Goal: Find specific page/section: Find specific page/section

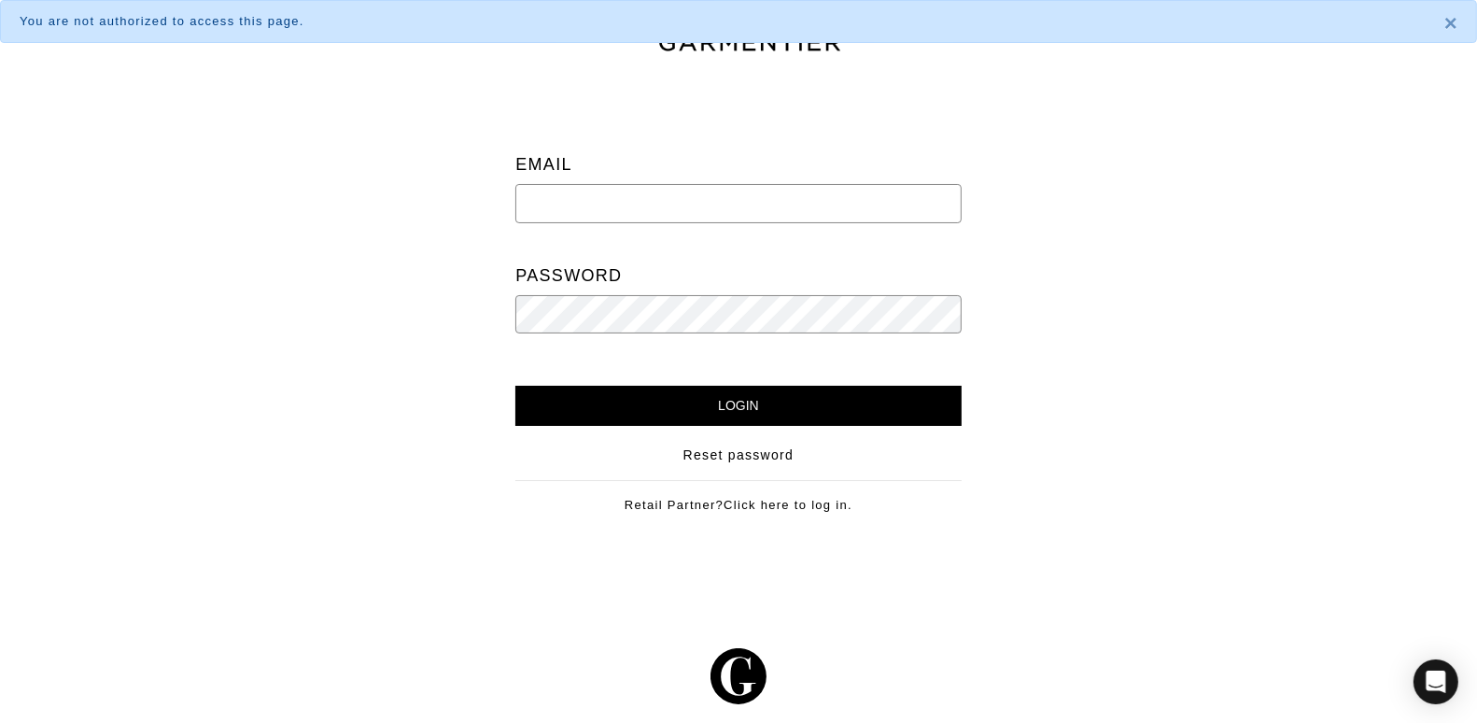
type input "sabrina@theclosetcompass.biz"
click at [857, 396] on input "Login" at bounding box center [737, 406] width 445 height 40
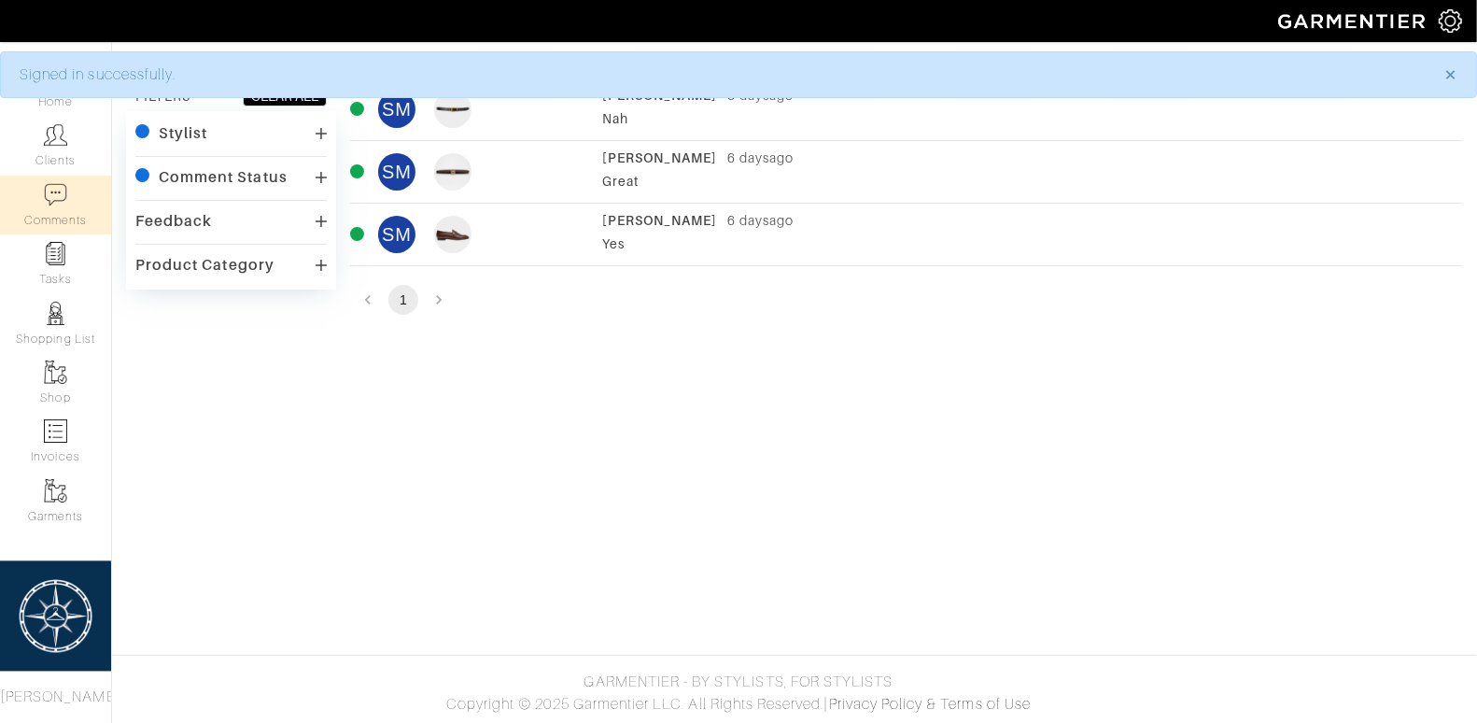
click at [542, 232] on div "SM [PERSON_NAME] [DATE] Yes" at bounding box center [906, 234] width 1113 height 47
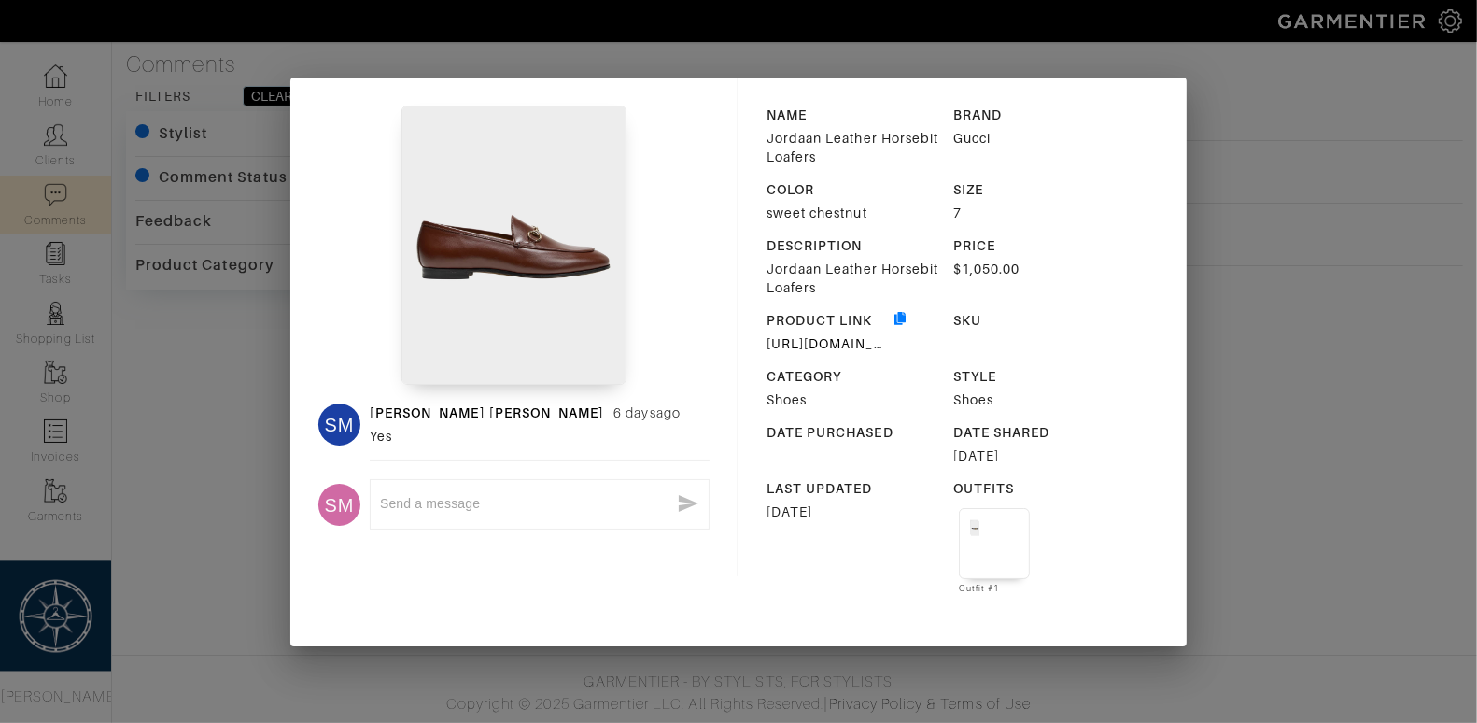
drag, startPoint x: 1343, startPoint y: 485, endPoint x: 1115, endPoint y: 316, distance: 284.9
click at [1343, 485] on div "SM Sabrina Morin 6 days ago Yes SM x NAME Jordaan Leather Horsebit Loafers BRAN…" at bounding box center [738, 361] width 1477 height 723
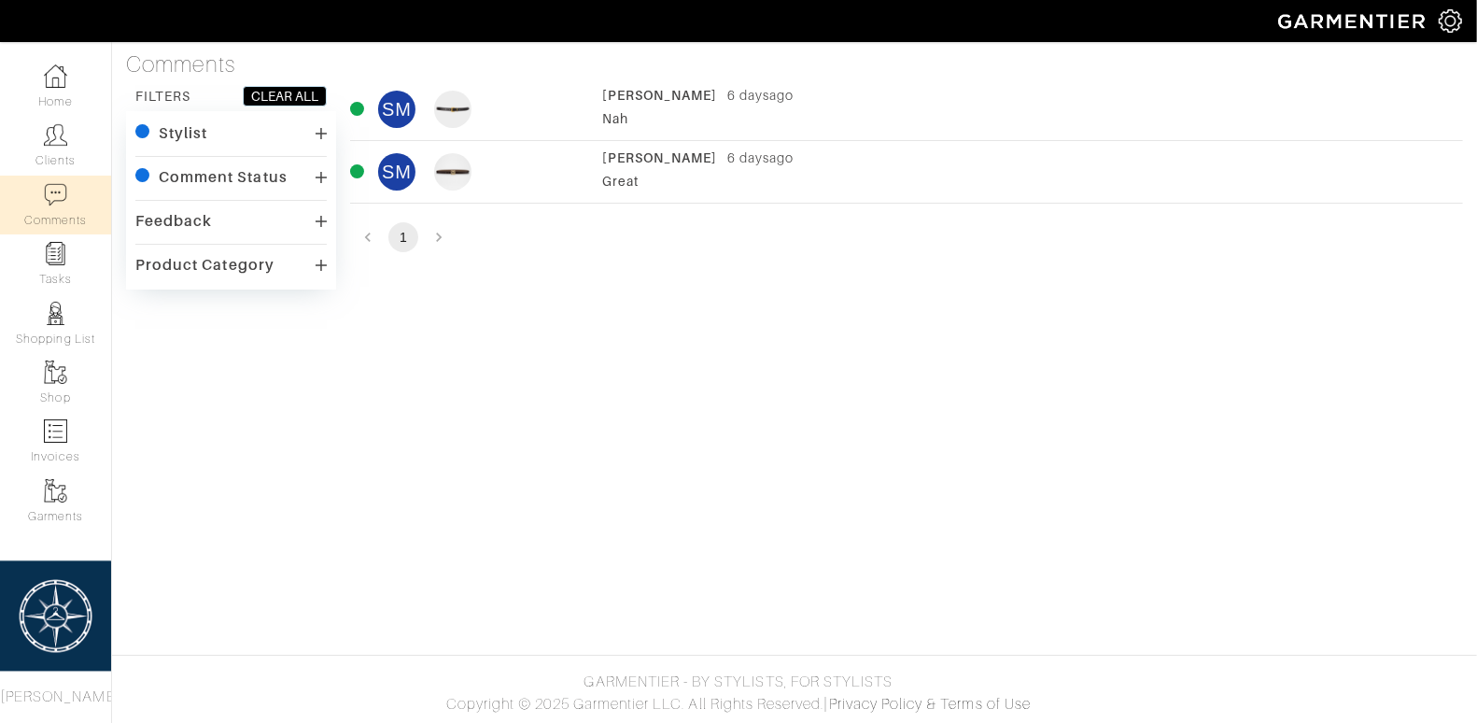
click at [791, 167] on div "Sabrina Morin 6 days ago Great" at bounding box center [1027, 171] width 851 height 47
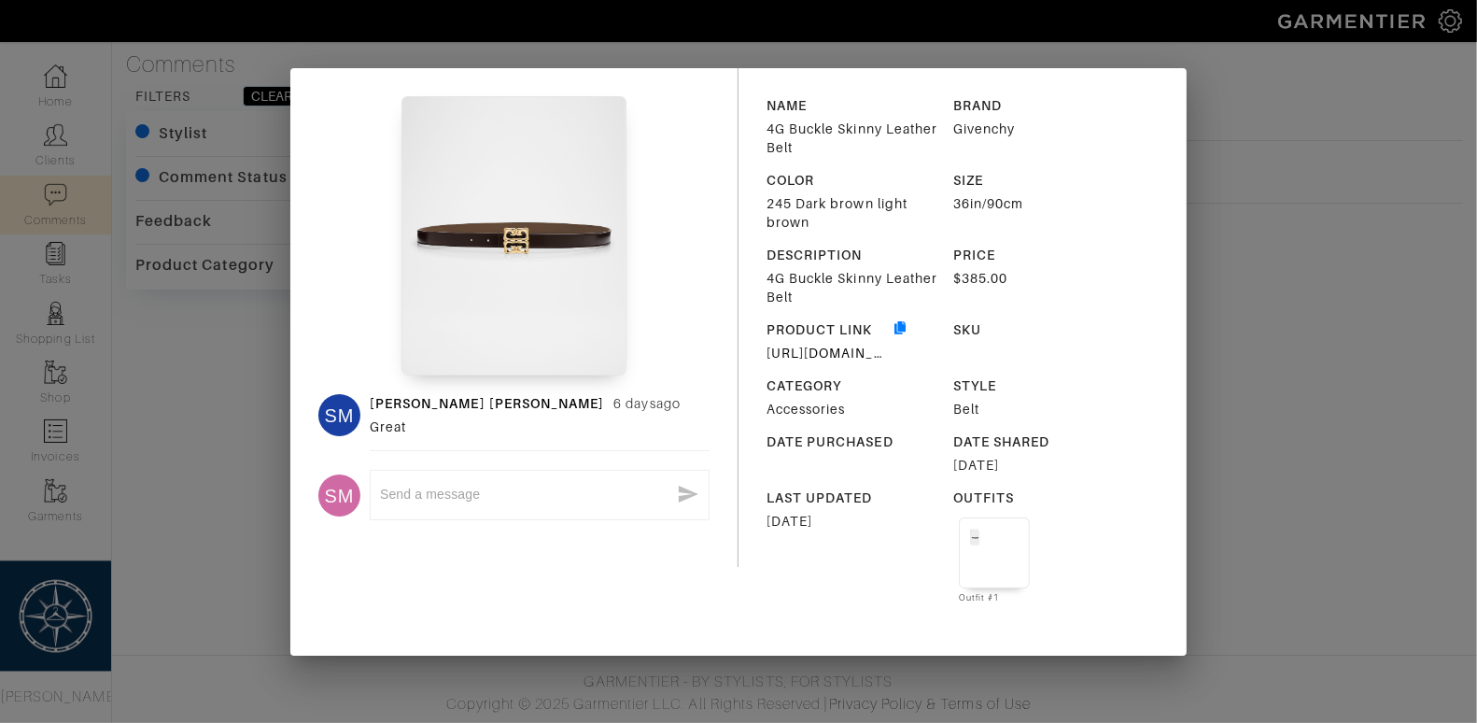
drag, startPoint x: 1366, startPoint y: 325, endPoint x: 1102, endPoint y: 245, distance: 276.1
click at [1363, 324] on div "SM Sabrina Morin 6 days ago Great SM x NAME 4G Buckle Skinny Leather Belt BRAND…" at bounding box center [738, 361] width 1477 height 723
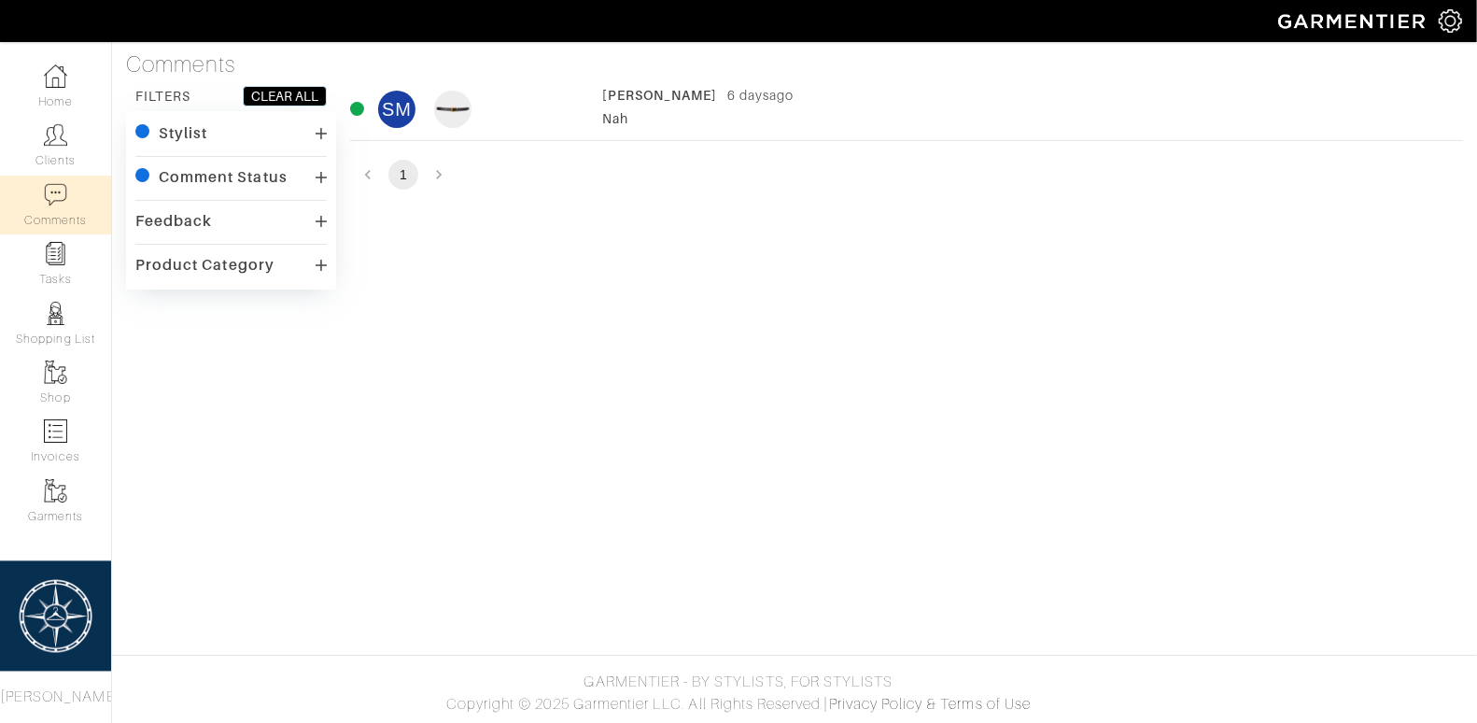
click at [748, 123] on div "Nah" at bounding box center [1027, 118] width 851 height 19
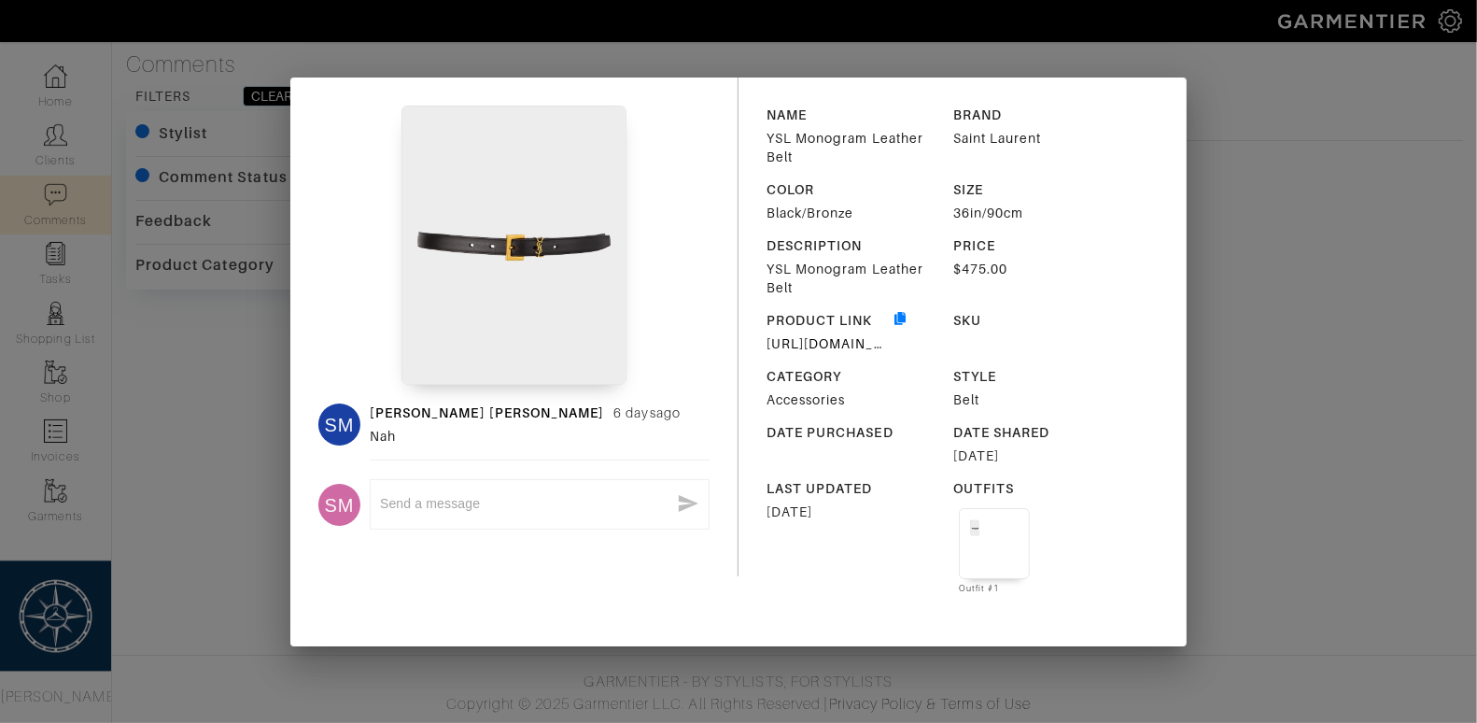
click at [1392, 293] on div "SM Sabrina Morin 6 days ago Nah SM x NAME YSL Monogram Leather Belt BRAND Saint…" at bounding box center [738, 361] width 1477 height 723
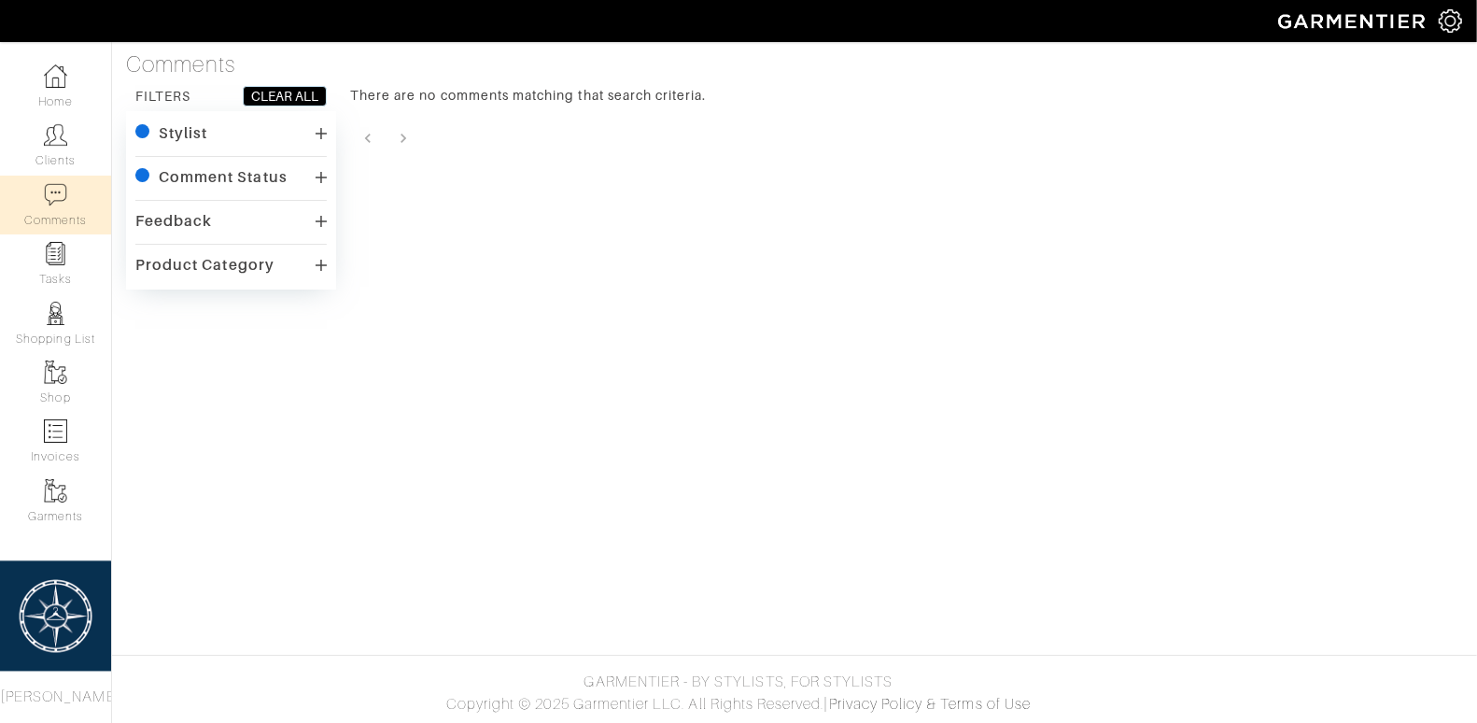
click at [55, 195] on img at bounding box center [55, 194] width 23 height 23
click at [219, 177] on div "Comment Status" at bounding box center [223, 177] width 129 height 19
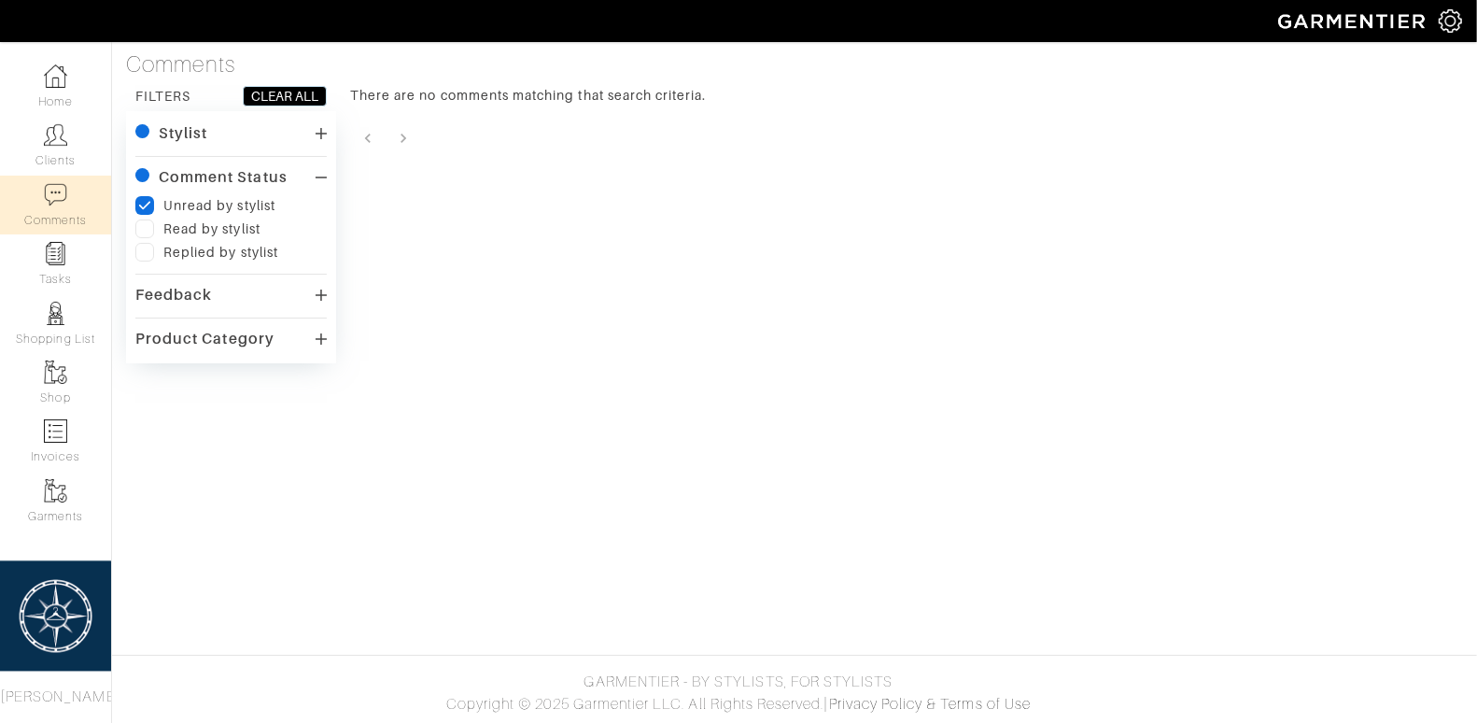
click at [208, 342] on div "Product Category" at bounding box center [204, 339] width 139 height 19
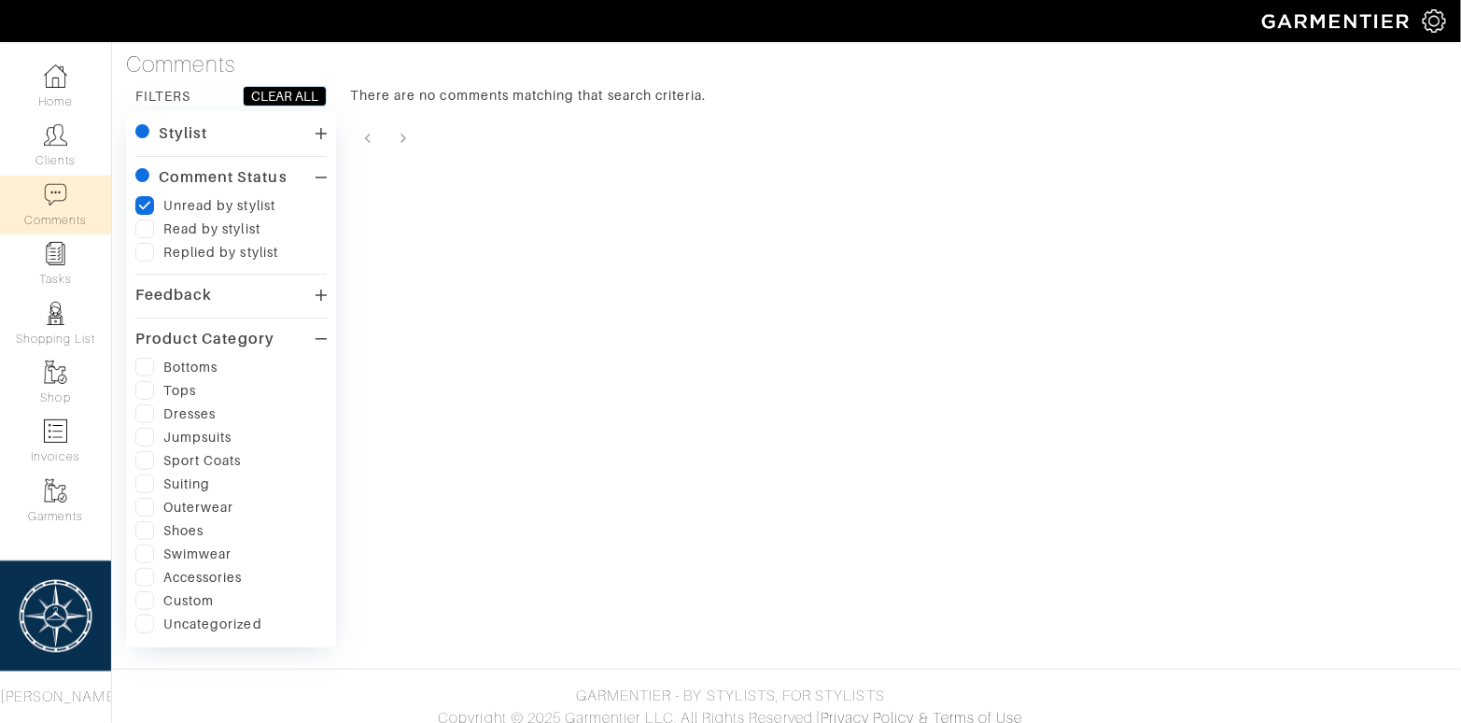
click at [313, 331] on div "Product Category" at bounding box center [230, 339] width 191 height 27
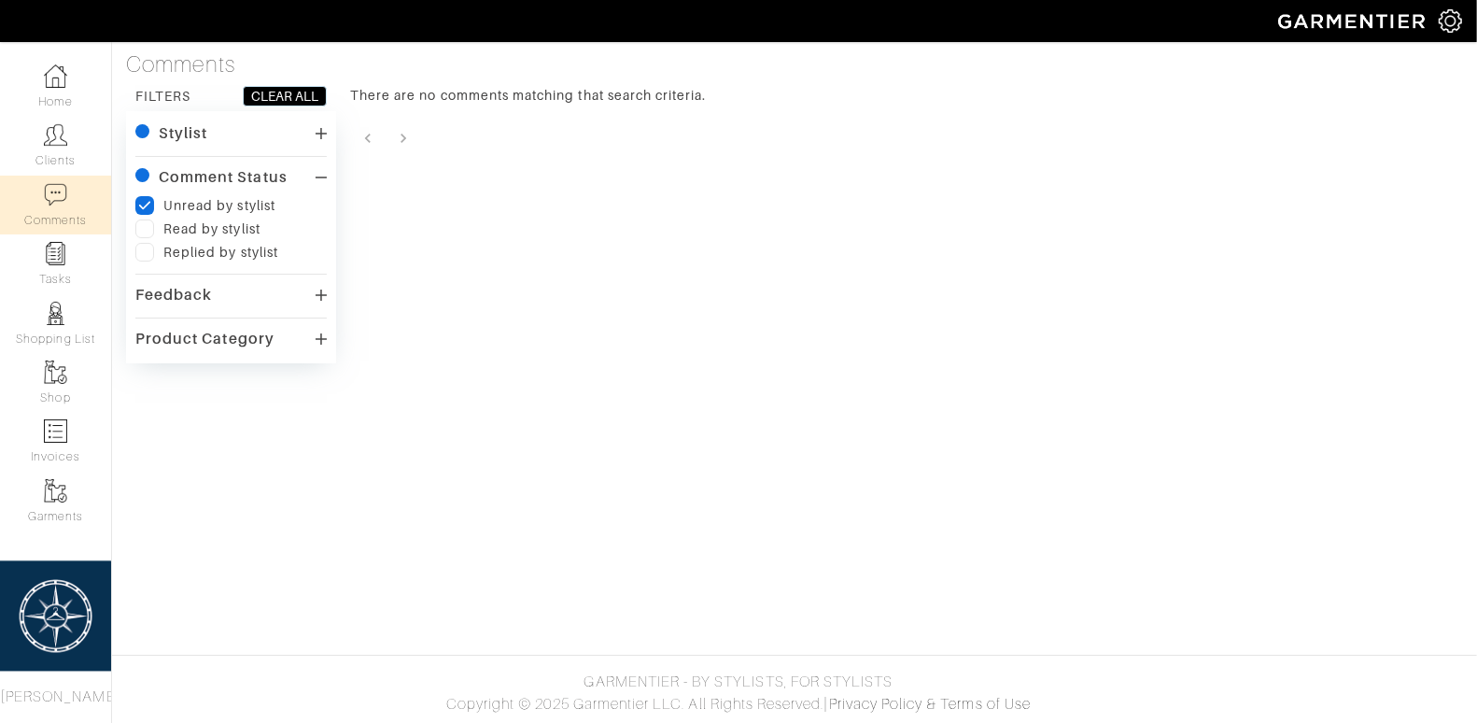
click at [316, 173] on icon at bounding box center [321, 177] width 11 height 15
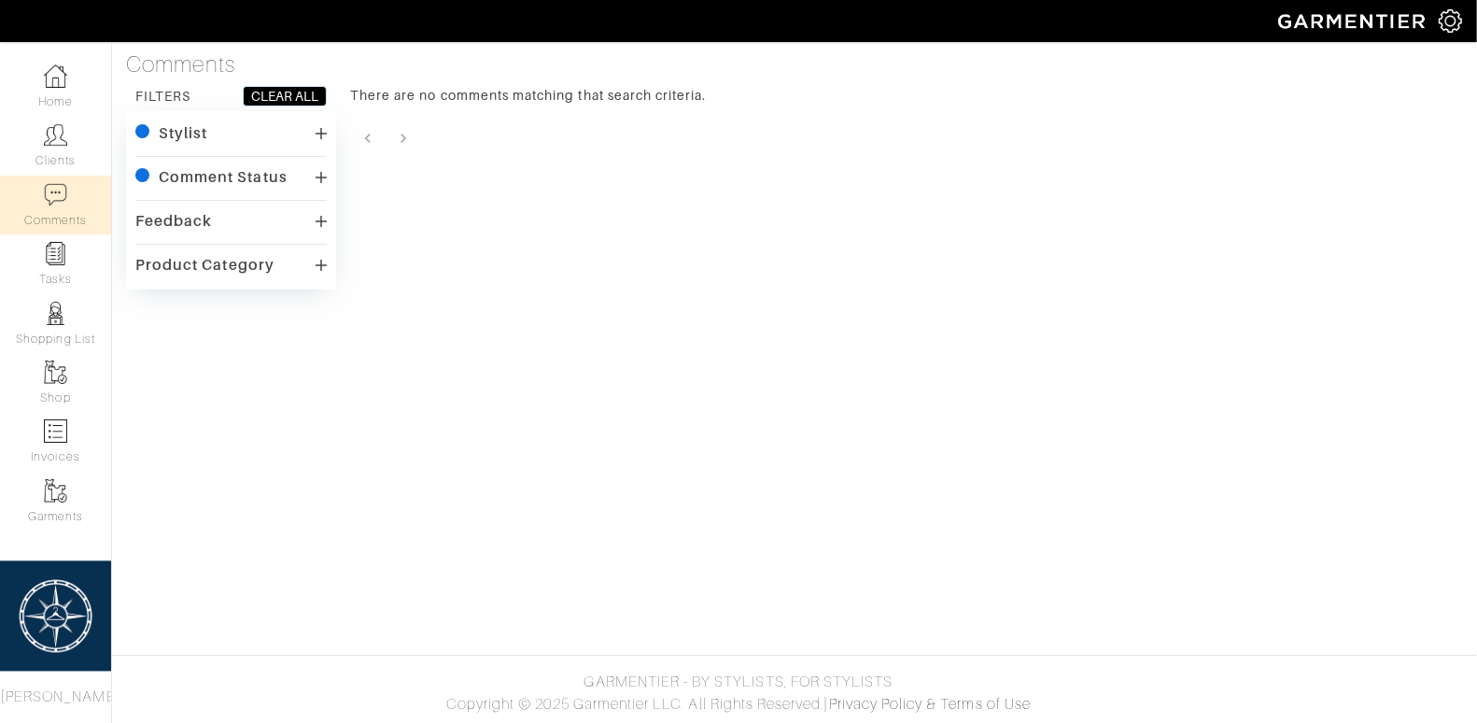
click at [204, 131] on div "Stylist" at bounding box center [183, 133] width 49 height 19
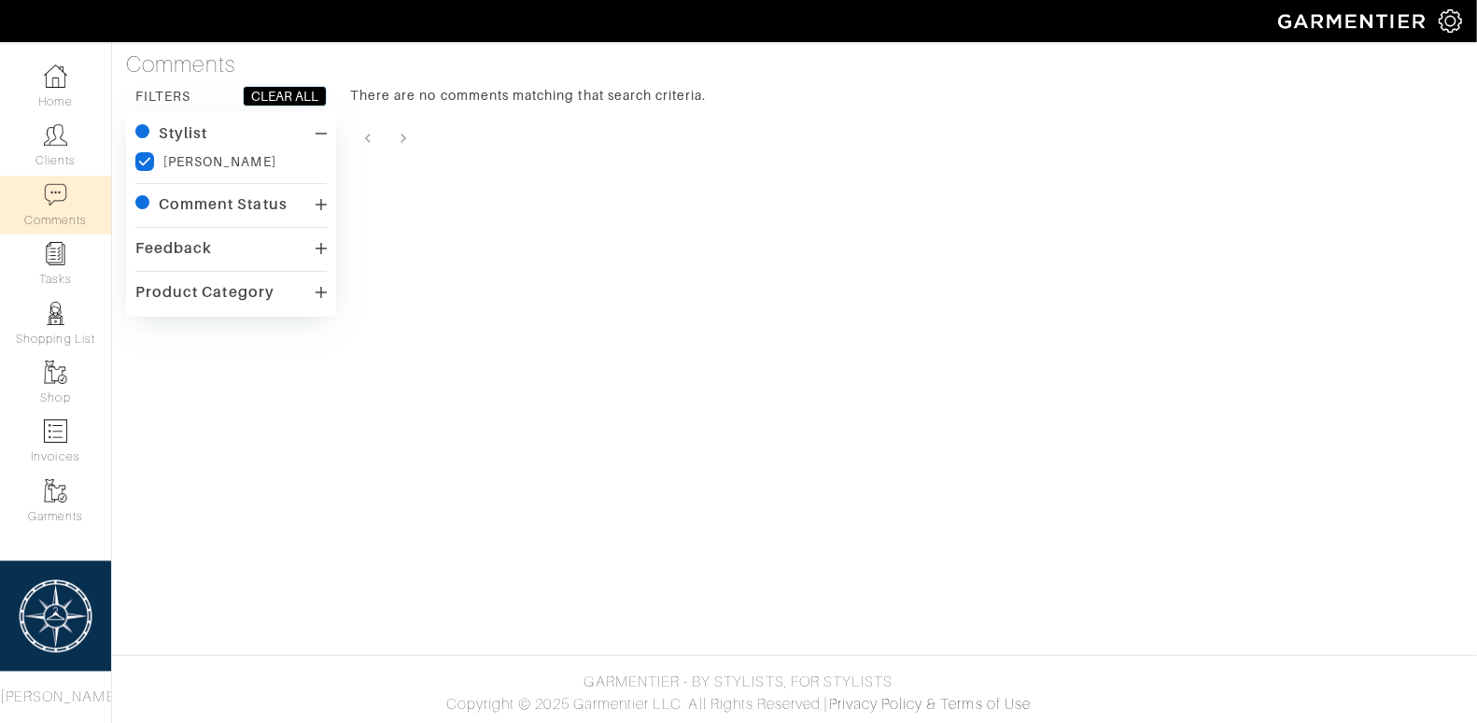
click at [204, 131] on div "Stylist" at bounding box center [183, 133] width 49 height 19
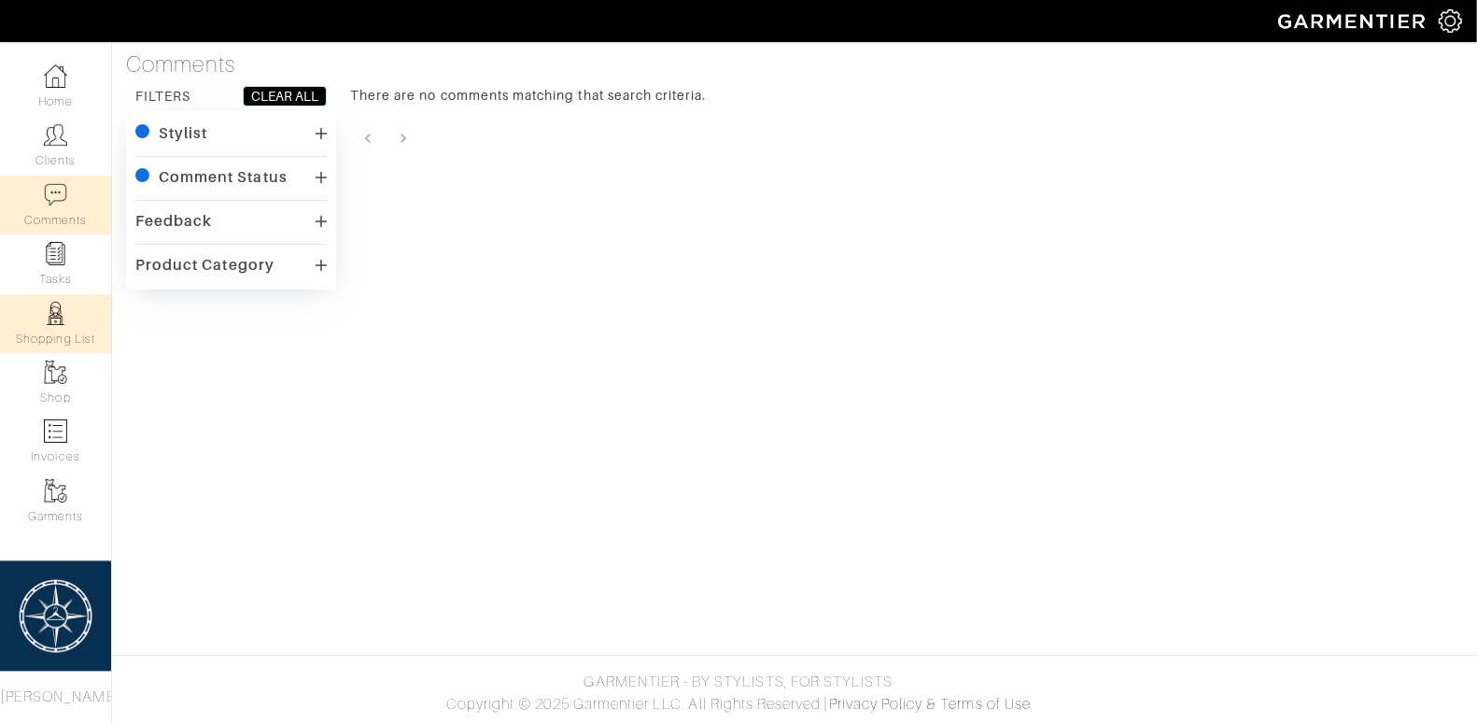
click at [53, 311] on img at bounding box center [55, 313] width 23 height 23
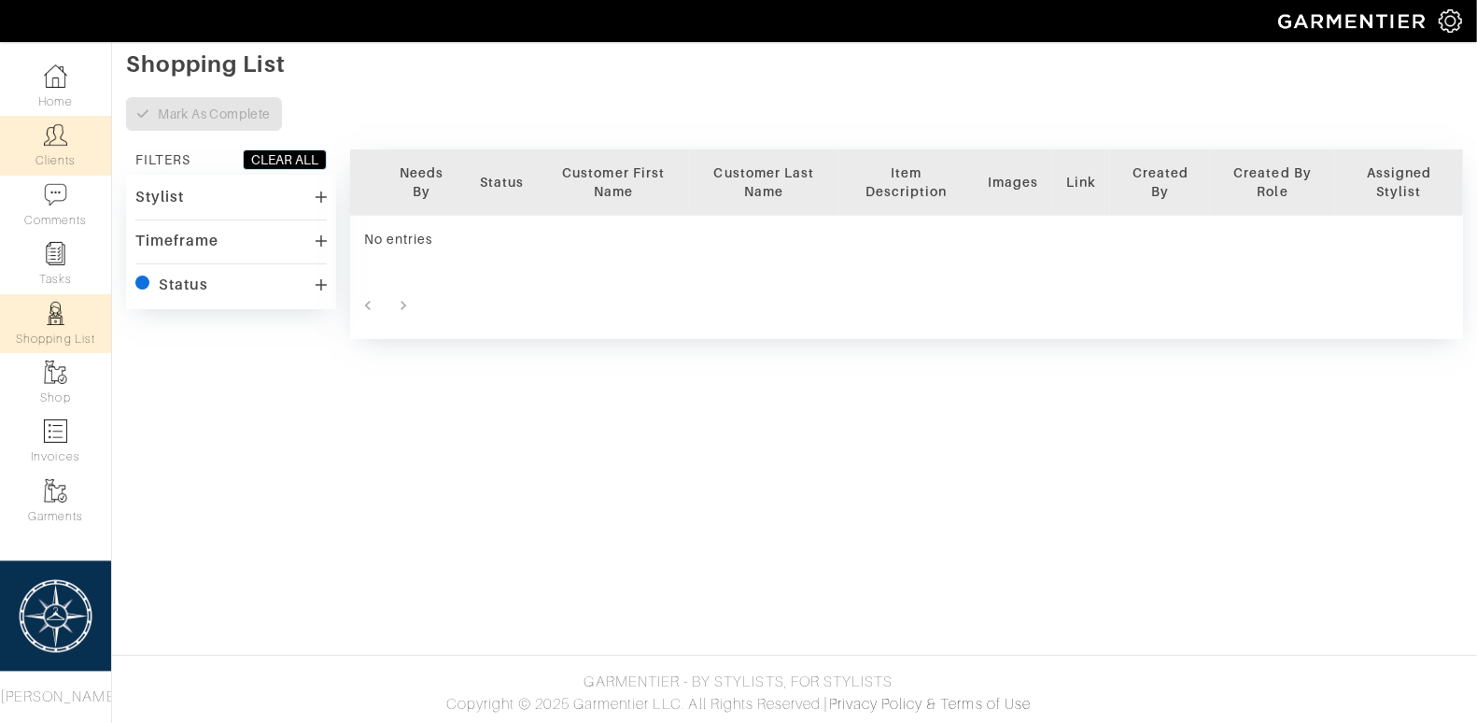
click at [63, 148] on link "Clients" at bounding box center [55, 145] width 111 height 59
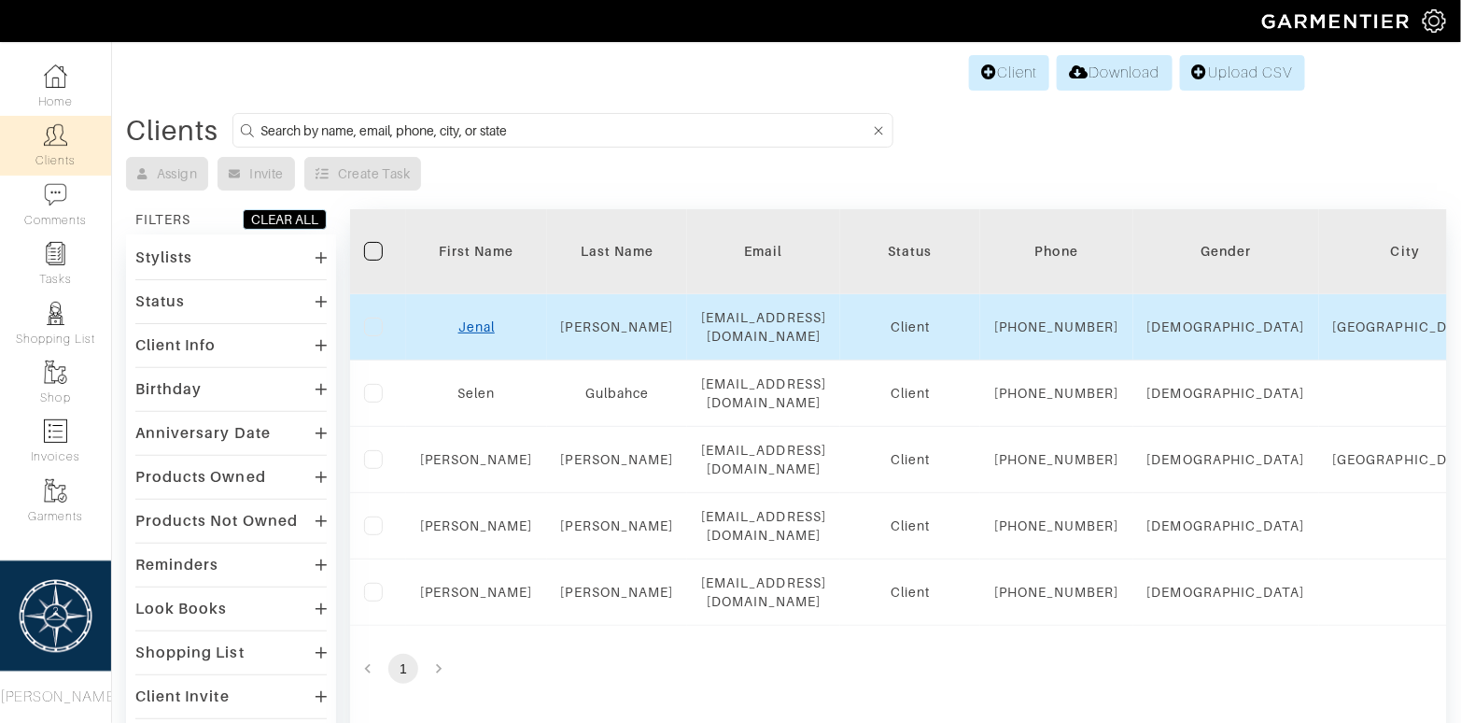
click at [480, 330] on link "Jenal" at bounding box center [476, 326] width 36 height 15
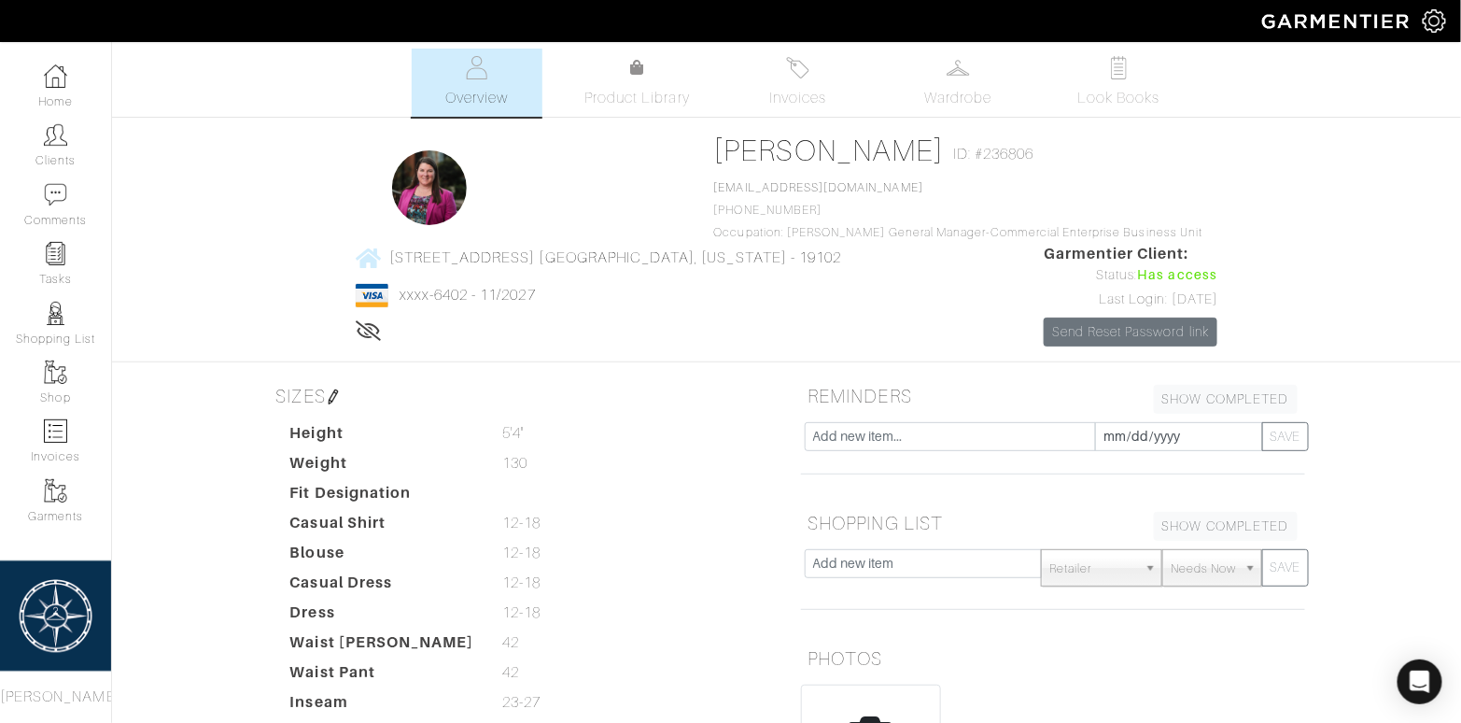
scroll to position [4, 0]
click at [953, 83] on link "Wardrobe" at bounding box center [958, 82] width 131 height 68
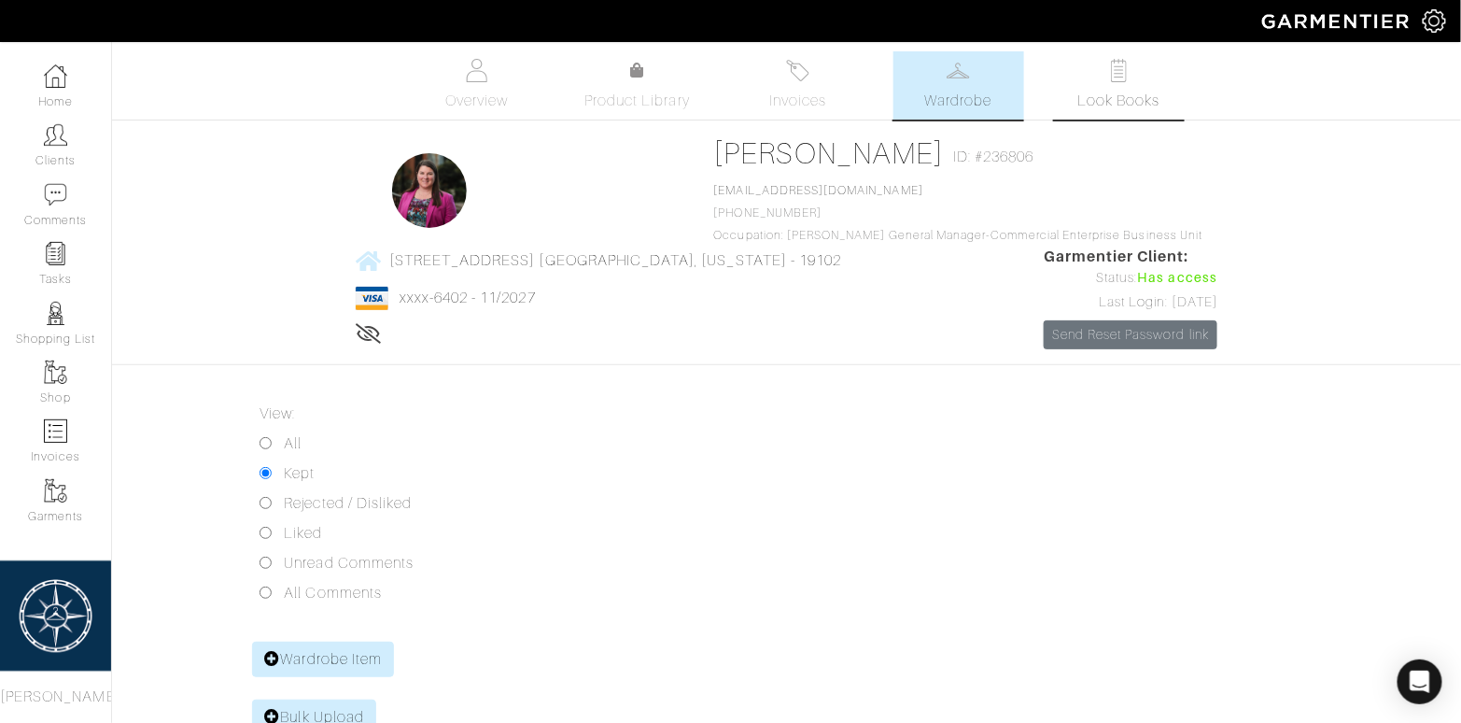
click at [1102, 75] on link "Look Books" at bounding box center [1119, 85] width 131 height 68
